Goal: Obtain resource: Obtain resource

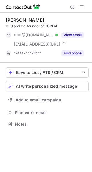
scroll to position [120, 92]
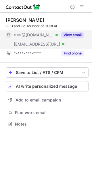
click at [66, 33] on button "View email" at bounding box center [72, 35] width 23 height 6
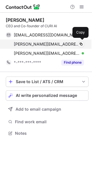
scroll to position [129, 92]
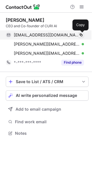
click at [84, 35] on button at bounding box center [81, 35] width 6 height 6
click at [82, 36] on span at bounding box center [81, 35] width 5 height 5
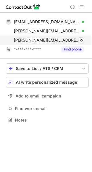
scroll to position [116, 92]
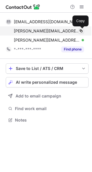
click at [79, 31] on span at bounding box center [81, 31] width 5 height 5
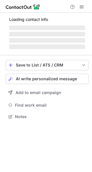
scroll to position [125, 92]
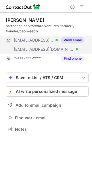
click at [67, 38] on button "View email" at bounding box center [72, 40] width 23 height 6
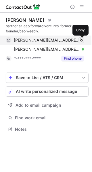
click at [81, 41] on span at bounding box center [81, 40] width 5 height 5
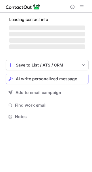
scroll to position [116, 92]
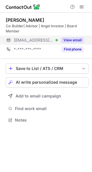
click at [75, 38] on button "View email" at bounding box center [72, 40] width 23 height 6
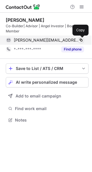
click at [81, 40] on span at bounding box center [81, 40] width 5 height 5
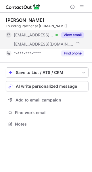
scroll to position [120, 92]
click at [72, 32] on button "View email" at bounding box center [72, 35] width 23 height 6
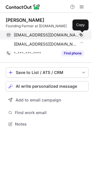
click at [83, 33] on span at bounding box center [81, 35] width 5 height 5
click at [80, 33] on span at bounding box center [81, 35] width 5 height 5
click at [84, 34] on button at bounding box center [81, 35] width 6 height 6
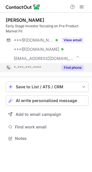
scroll to position [134, 92]
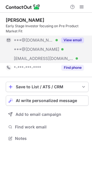
click at [72, 37] on button "View email" at bounding box center [72, 40] width 23 height 6
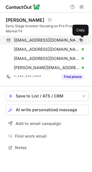
click at [84, 39] on button at bounding box center [81, 40] width 6 height 6
click at [82, 40] on span at bounding box center [81, 40] width 5 height 5
click at [80, 40] on span at bounding box center [81, 40] width 5 height 5
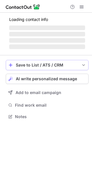
scroll to position [120, 92]
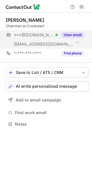
click at [70, 32] on button "View email" at bounding box center [72, 35] width 23 height 6
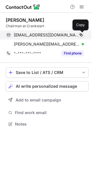
click at [84, 34] on button at bounding box center [81, 35] width 6 height 6
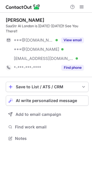
scroll to position [129, 92]
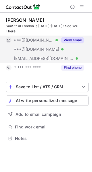
click at [71, 37] on button "View email" at bounding box center [72, 40] width 23 height 6
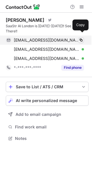
click at [84, 37] on button at bounding box center [81, 40] width 6 height 6
click at [82, 38] on span at bounding box center [81, 40] width 5 height 5
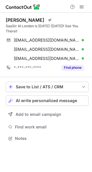
scroll to position [129, 92]
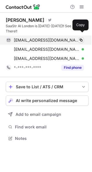
click at [83, 38] on span at bounding box center [81, 40] width 5 height 5
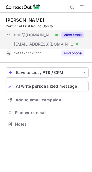
scroll to position [120, 92]
click at [70, 33] on button "View email" at bounding box center [72, 35] width 23 height 6
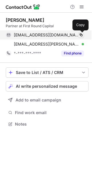
click at [82, 34] on span at bounding box center [81, 35] width 5 height 5
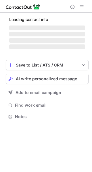
scroll to position [120, 92]
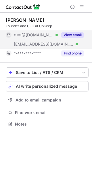
click at [71, 35] on button "View email" at bounding box center [72, 35] width 23 height 6
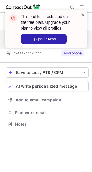
click at [83, 15] on span at bounding box center [82, 15] width 5 height 6
